Goal: Information Seeking & Learning: Check status

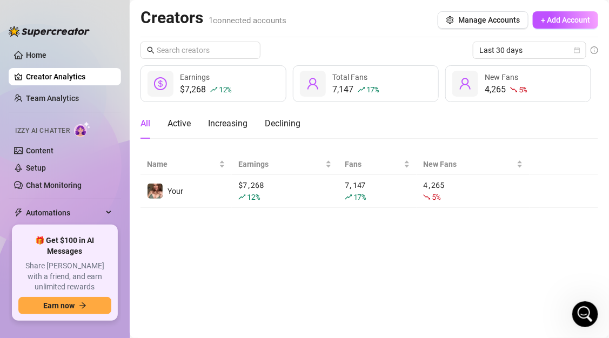
scroll to position [1138, 0]
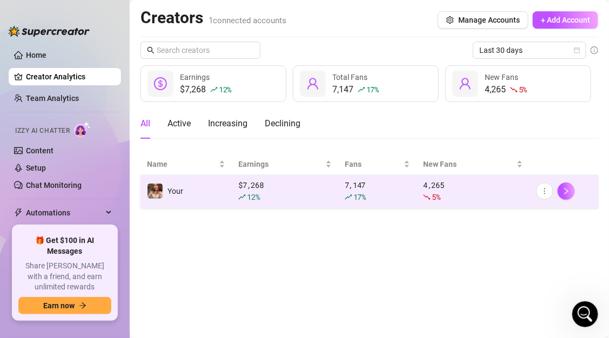
click at [277, 194] on div "12 %" at bounding box center [284, 197] width 93 height 12
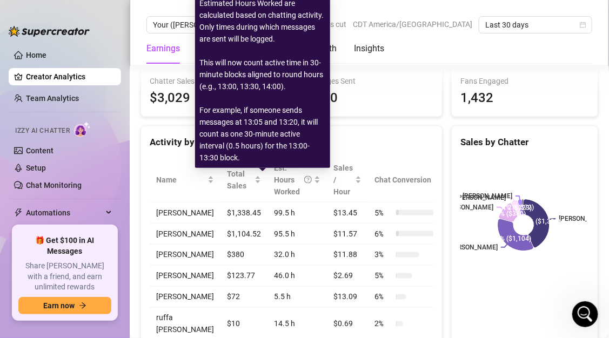
scroll to position [361, 0]
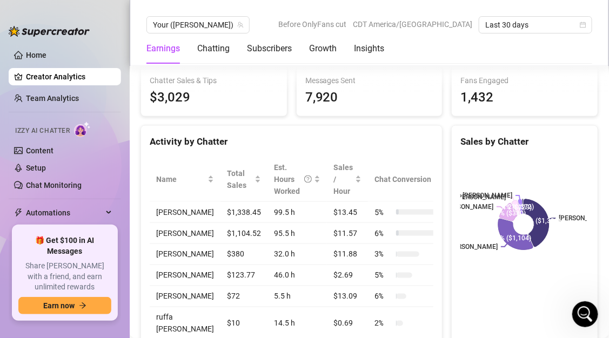
click at [184, 231] on td "[PERSON_NAME]" at bounding box center [185, 233] width 71 height 21
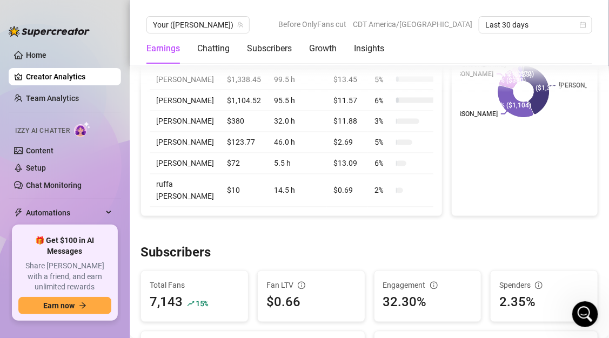
scroll to position [523, 0]
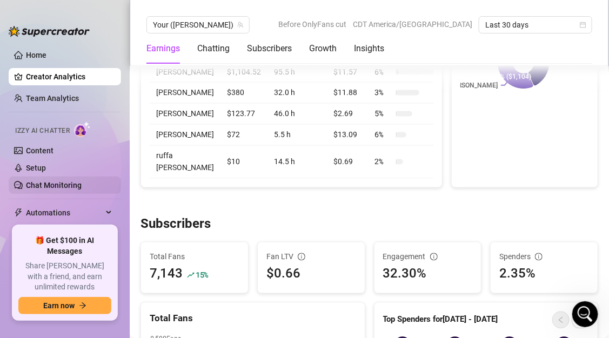
click at [74, 189] on link "Chat Monitoring" at bounding box center [54, 185] width 56 height 9
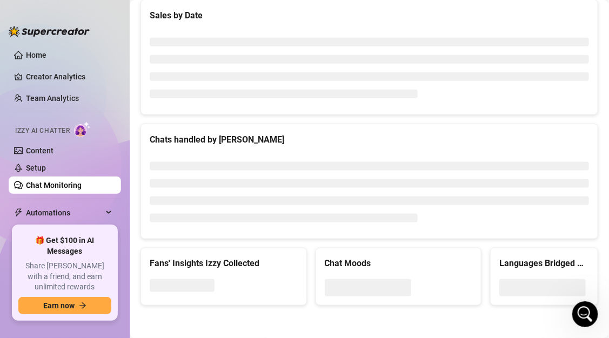
scroll to position [349, 0]
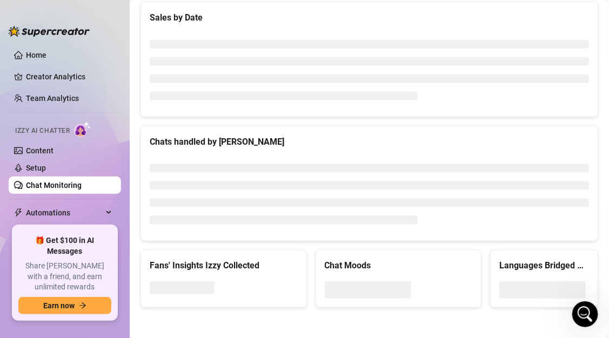
click at [57, 86] on ul "Home Creator Analytics Team Analytics Izzy AI Chatter Content Setup Chat Monito…" at bounding box center [65, 131] width 112 height 179
click at [52, 94] on link "Team Analytics" at bounding box center [52, 98] width 53 height 9
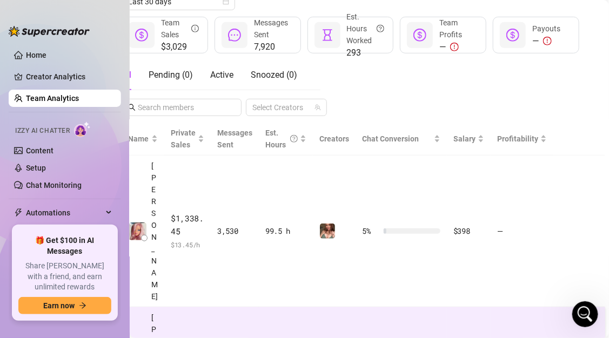
scroll to position [156, 20]
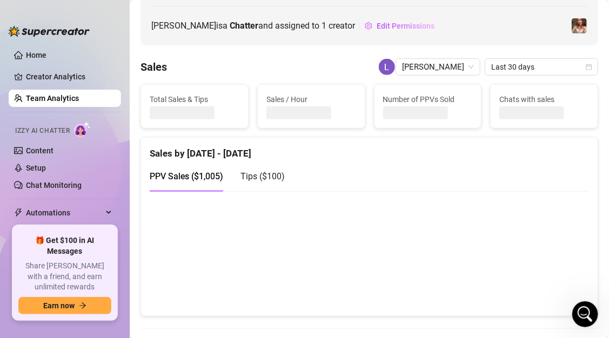
scroll to position [126, 0]
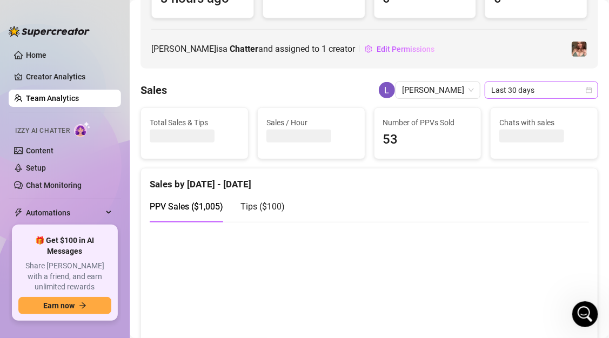
click at [511, 90] on span "Last 30 days" at bounding box center [541, 90] width 101 height 16
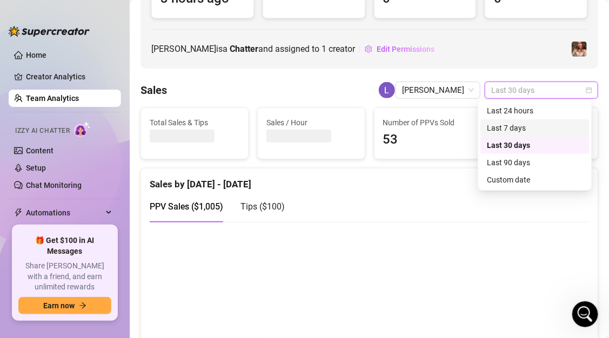
click at [516, 124] on div "Last 7 days" at bounding box center [535, 128] width 96 height 12
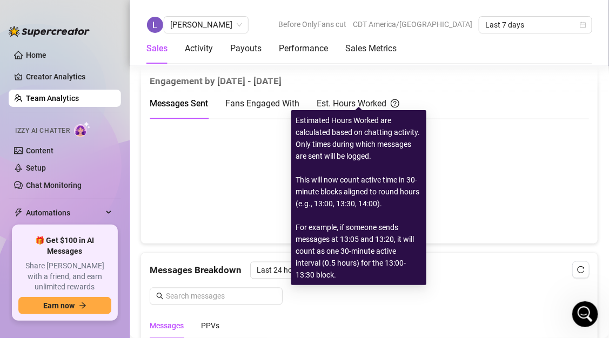
scroll to position [566, 0]
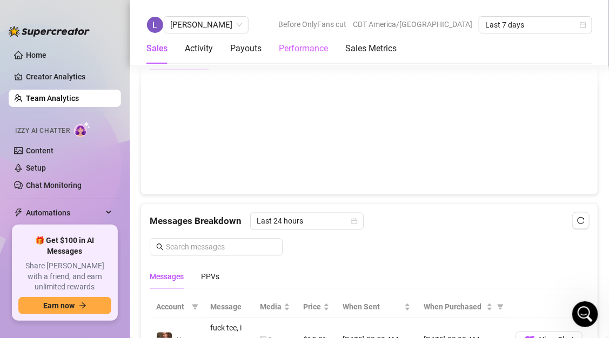
click at [308, 55] on div "Performance" at bounding box center [303, 49] width 49 height 30
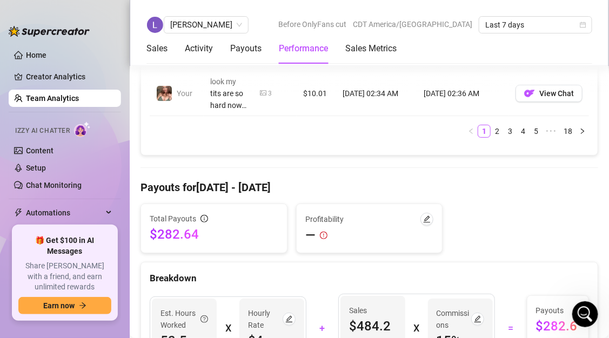
scroll to position [1176, 0]
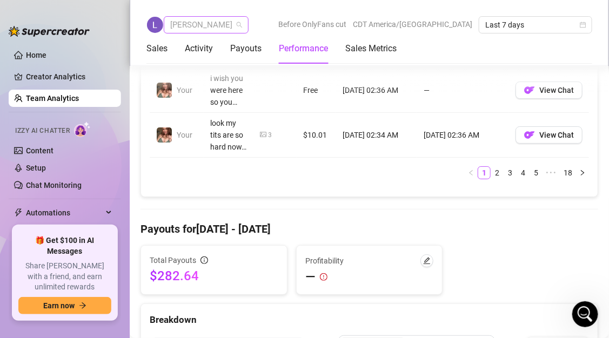
click at [203, 24] on span "[PERSON_NAME]" at bounding box center [206, 25] width 72 height 16
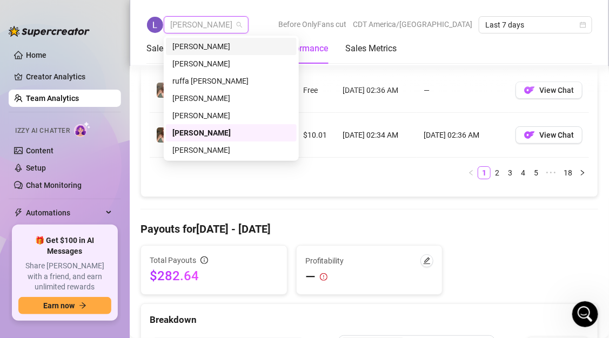
click at [202, 52] on div "[PERSON_NAME]" at bounding box center [231, 47] width 118 height 12
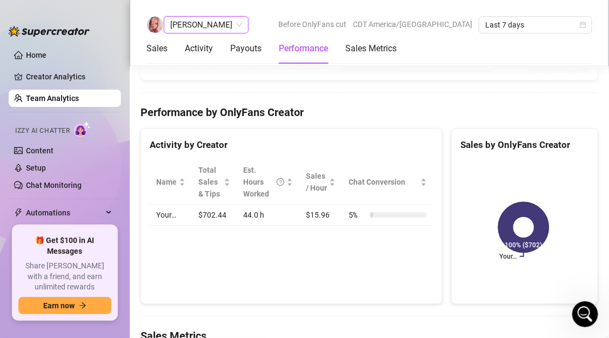
scroll to position [1110, 0]
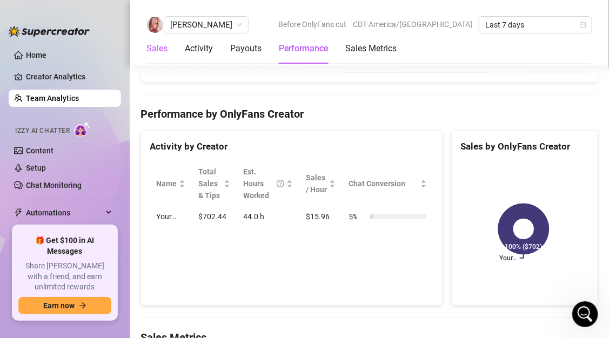
click at [163, 49] on div "Sales" at bounding box center [156, 48] width 21 height 13
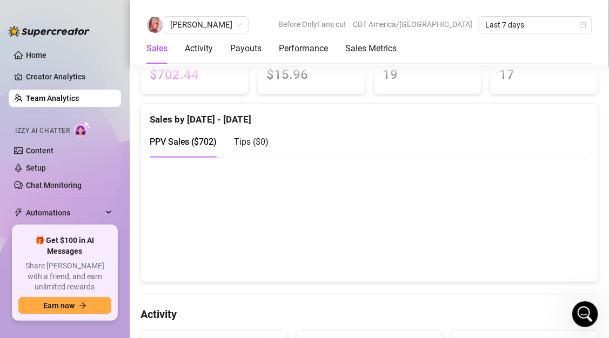
scroll to position [137, 0]
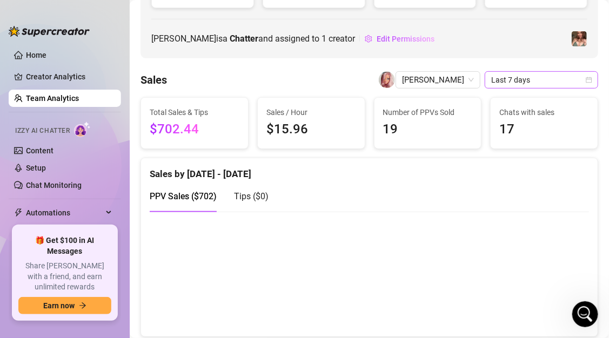
click at [512, 79] on span "Last 7 days" at bounding box center [541, 80] width 101 height 16
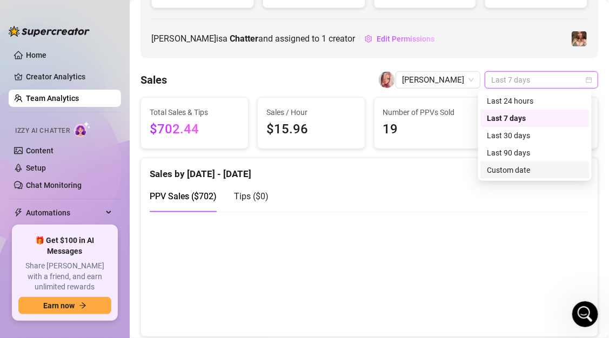
click at [509, 173] on div "Custom date" at bounding box center [535, 170] width 96 height 12
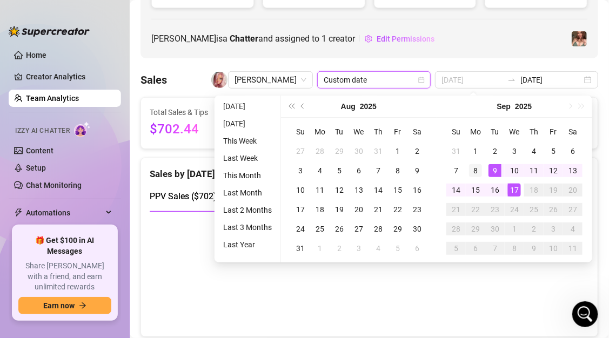
type input "[DATE]"
click at [476, 166] on div "8" at bounding box center [475, 170] width 13 height 13
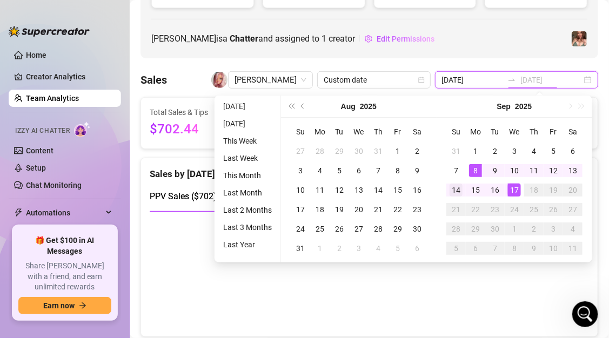
type input "[DATE]"
click at [457, 188] on div "14" at bounding box center [456, 190] width 13 height 13
type input "[DATE]"
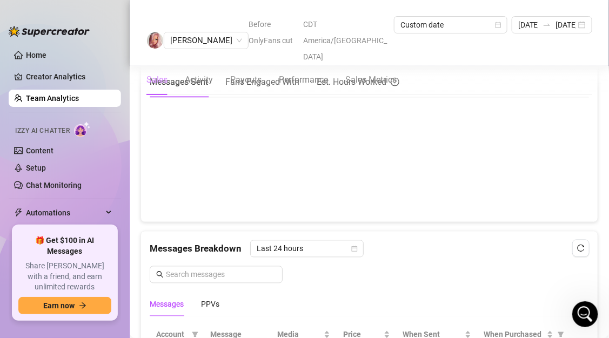
scroll to position [539, 0]
click at [193, 32] on span "[PERSON_NAME]" at bounding box center [206, 40] width 72 height 16
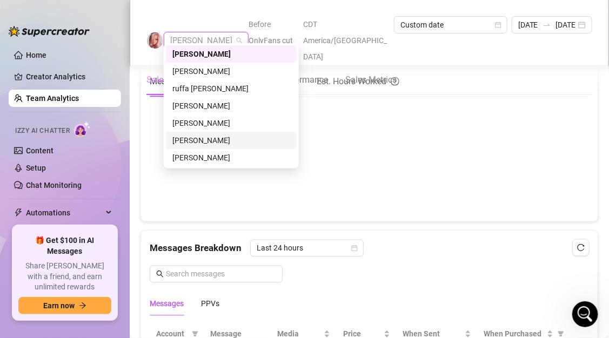
click at [211, 137] on div "[PERSON_NAME]" at bounding box center [231, 141] width 118 height 12
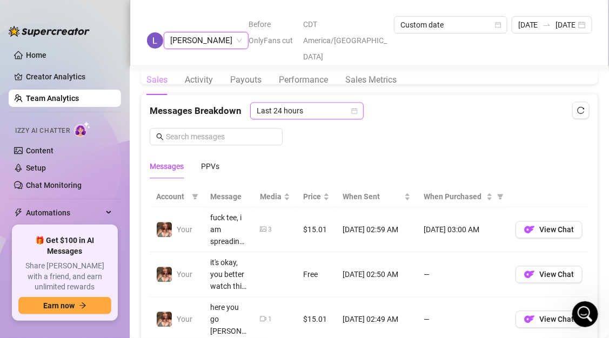
scroll to position [651, 0]
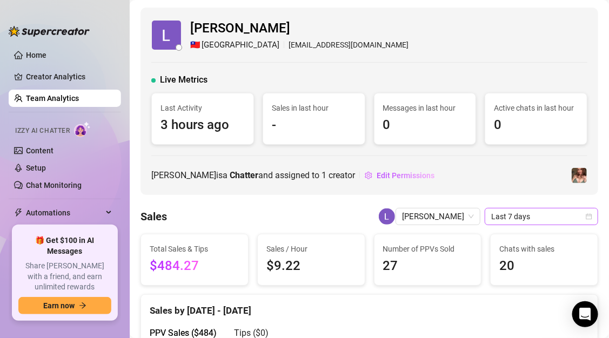
click at [537, 217] on span "Last 7 days" at bounding box center [541, 217] width 101 height 16
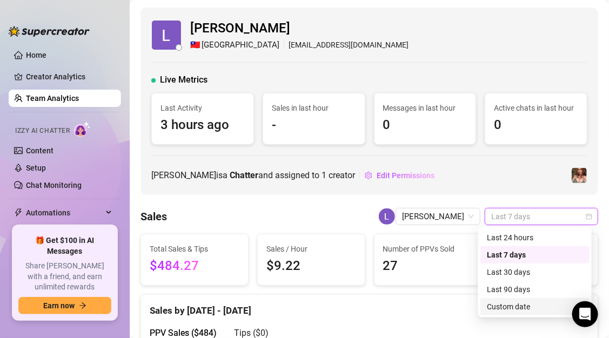
click at [514, 309] on div "Custom date" at bounding box center [535, 307] width 96 height 12
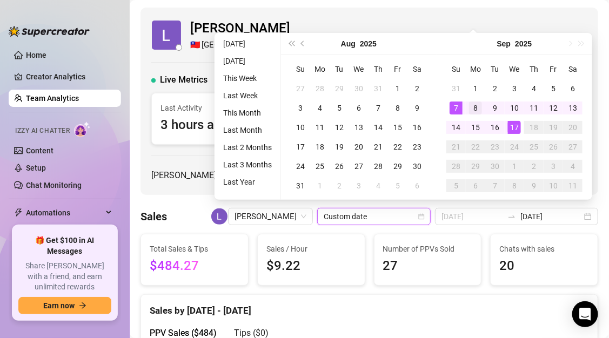
type input "[DATE]"
click at [475, 107] on div "8" at bounding box center [475, 108] width 13 height 13
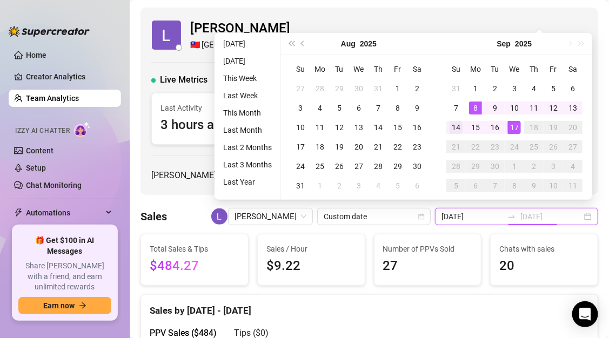
type input "[DATE]"
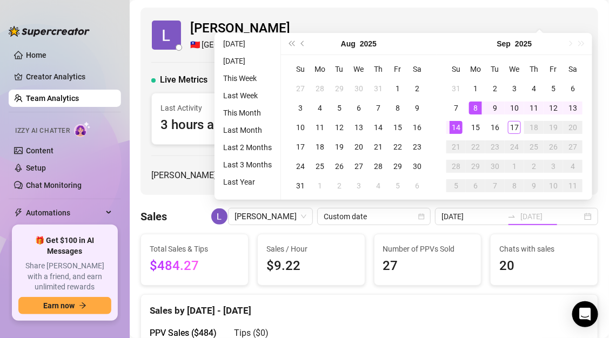
click at [455, 124] on div "14" at bounding box center [456, 127] width 13 height 13
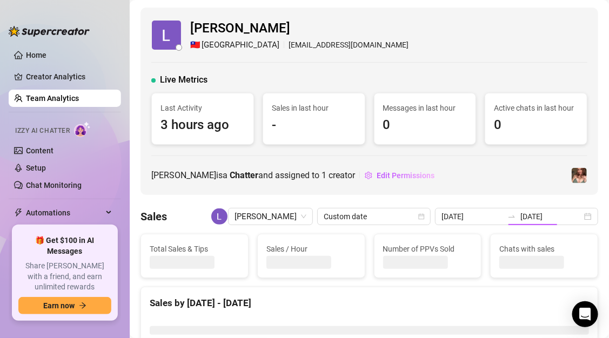
type input "[DATE]"
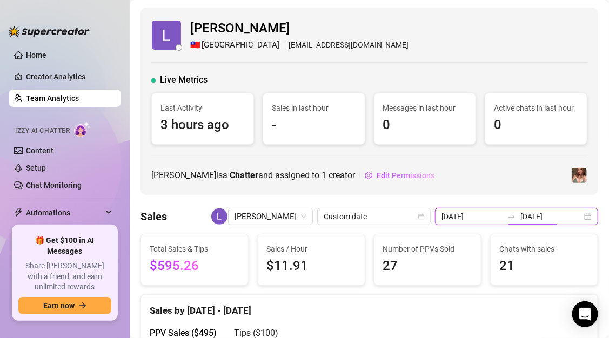
click at [529, 220] on input "[DATE]" at bounding box center [552, 217] width 62 height 12
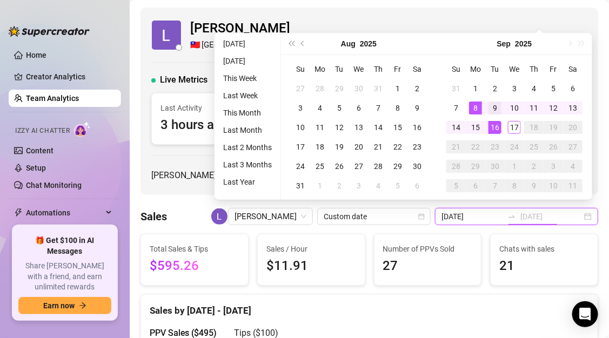
type input "[DATE]"
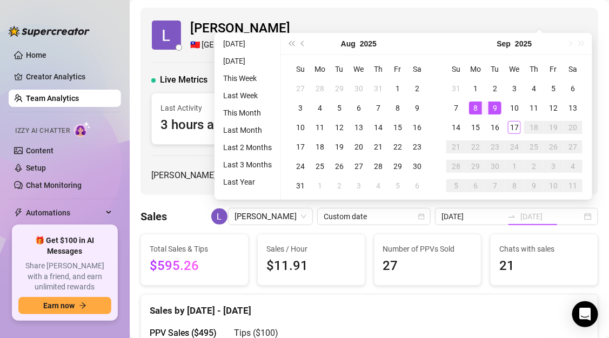
click at [496, 106] on div "9" at bounding box center [495, 108] width 13 height 13
type input "2025-09-16"
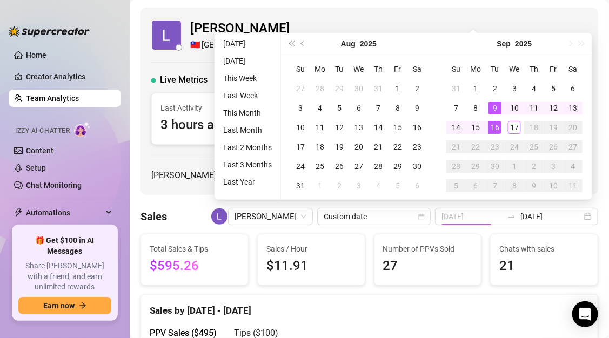
click at [495, 123] on div "16" at bounding box center [495, 127] width 13 height 13
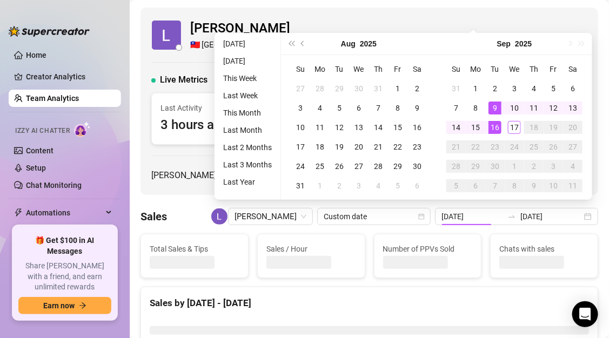
type input "[DATE]"
type input "2025-09-16"
type input "[DATE]"
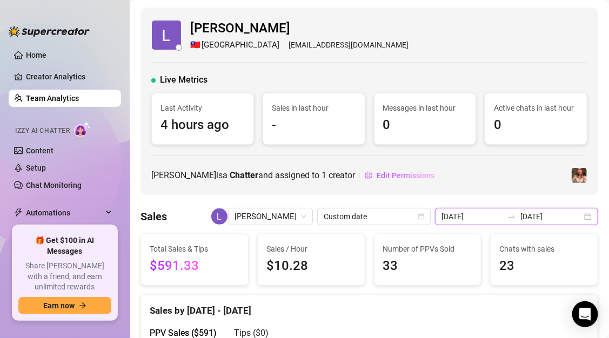
click at [567, 217] on input "2025-09-16" at bounding box center [552, 217] width 62 height 12
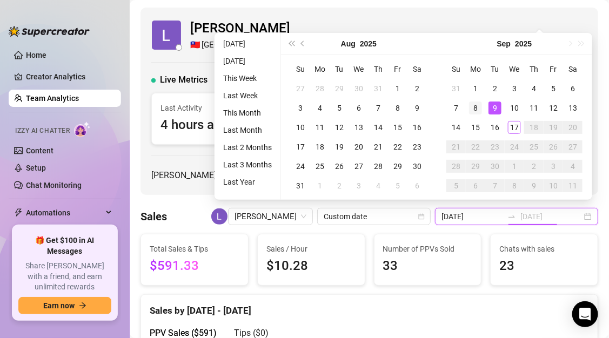
type input "[DATE]"
click at [473, 107] on div "8" at bounding box center [475, 108] width 13 height 13
type input "[DATE]"
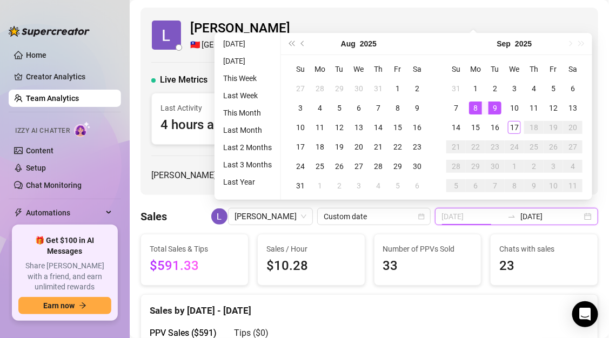
type input "[DATE]"
click at [157, 102] on div "Last Activity 4 hours ago" at bounding box center [203, 119] width 102 height 51
type input "[DATE]"
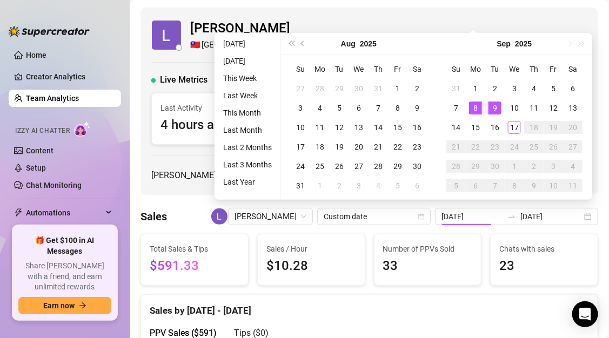
type input "[DATE]"
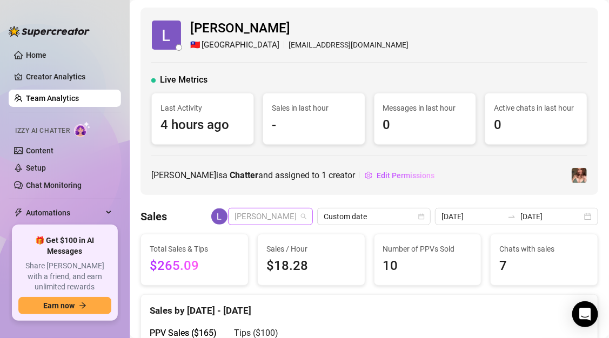
click at [298, 215] on span "[PERSON_NAME]" at bounding box center [271, 217] width 72 height 16
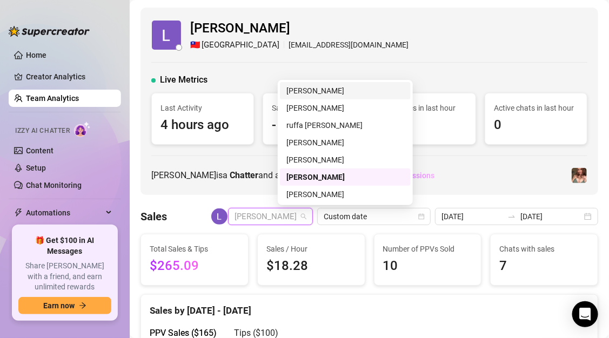
click at [312, 92] on div "[PERSON_NAME]" at bounding box center [345, 91] width 118 height 12
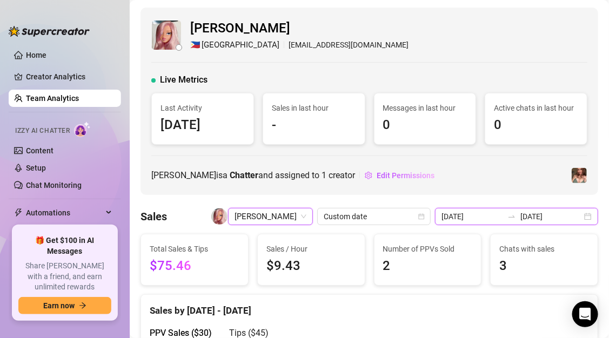
click at [503, 221] on input "[DATE]" at bounding box center [473, 217] width 62 height 12
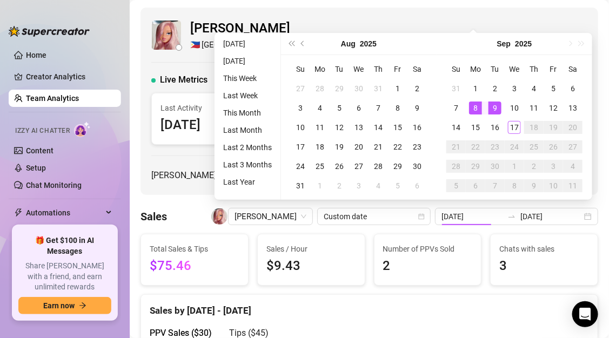
click at [388, 308] on div "Sales by Sep 7 - Sep 8" at bounding box center [369, 306] width 439 height 23
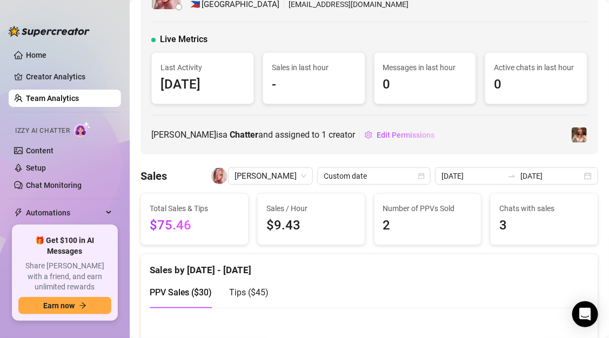
scroll to position [58, 0]
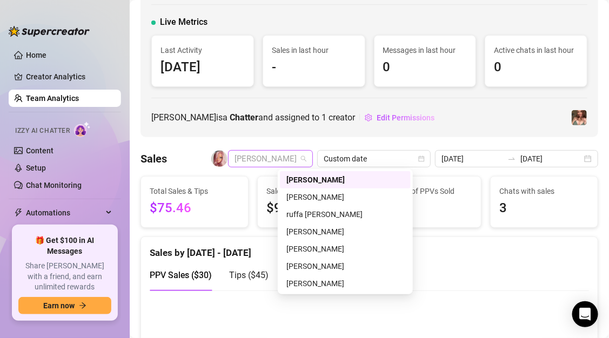
click at [306, 162] on span "[PERSON_NAME]" at bounding box center [271, 159] width 72 height 16
click at [309, 268] on div "[PERSON_NAME]" at bounding box center [345, 267] width 118 height 12
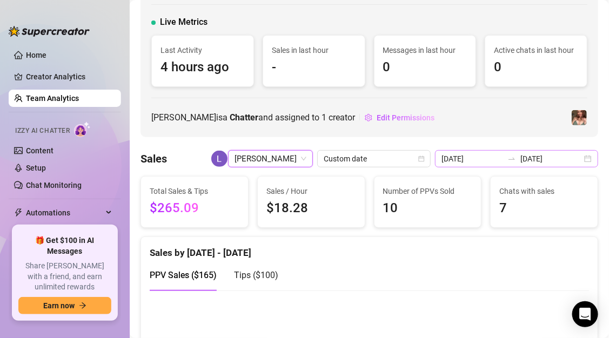
click at [516, 159] on icon "swap-right" at bounding box center [512, 159] width 9 height 9
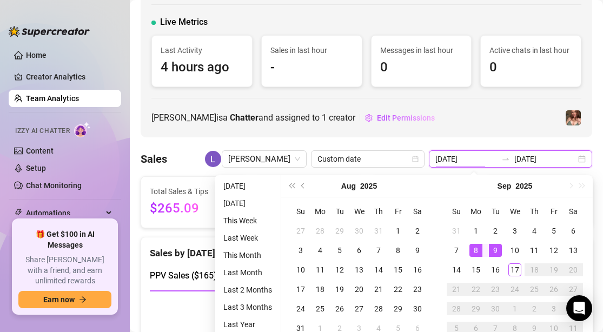
type input "[DATE]"
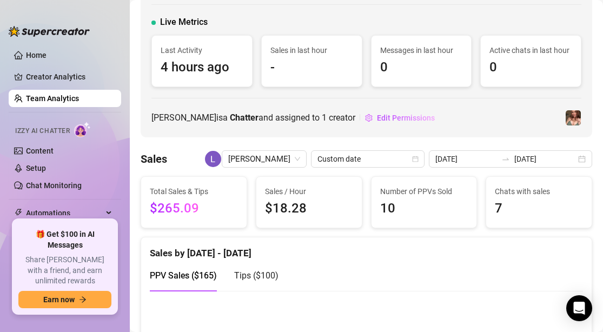
click at [424, 114] on div "Lance is a Chatter and assigned to 1 creator Edit Permissions" at bounding box center [366, 117] width 430 height 17
